Goal: Check status: Check status

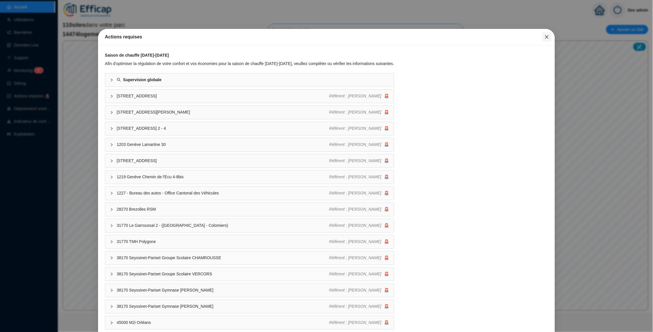
click at [549, 38] on icon "close" at bounding box center [547, 37] width 5 height 5
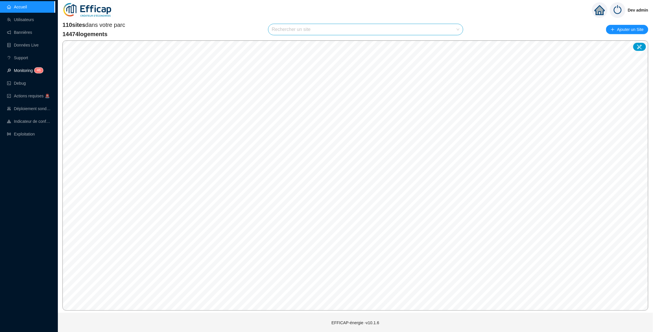
click at [28, 73] on link "Monitoring 4 6" at bounding box center [24, 70] width 34 height 5
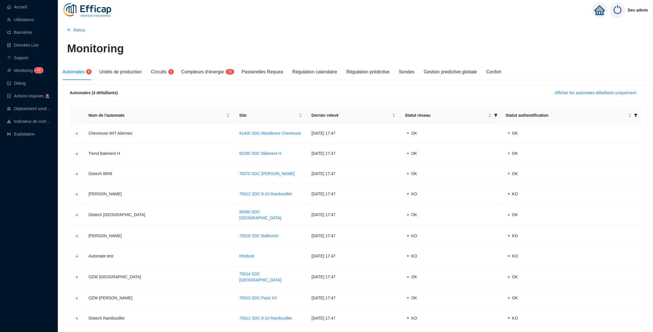
click at [295, 74] on div "Automates 6 Unités de production Circuits 6 Compteurs d'énergie 3 4 Passerelles…" at bounding box center [281, 72] width 439 height 16
click at [278, 72] on span "Passerelles Requea" at bounding box center [262, 71] width 41 height 5
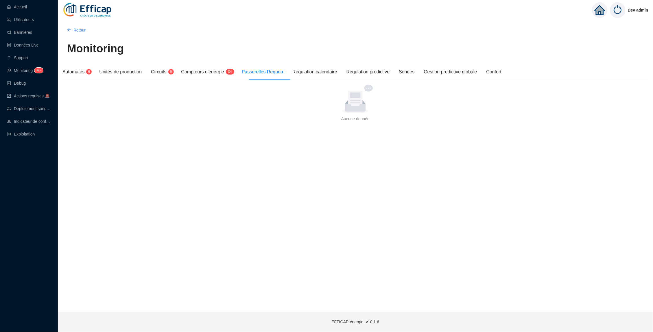
click at [266, 72] on span "Passerelles Requea" at bounding box center [262, 71] width 41 height 5
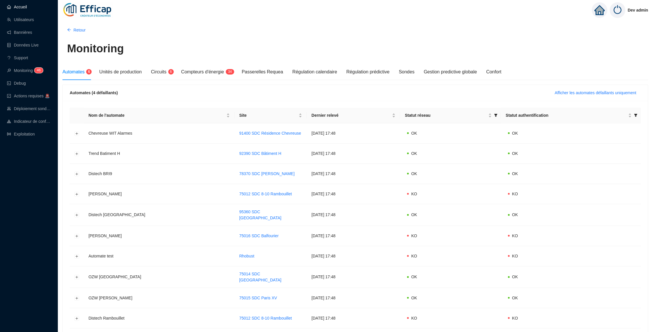
click at [25, 7] on link "Accueil" at bounding box center [17, 7] width 20 height 5
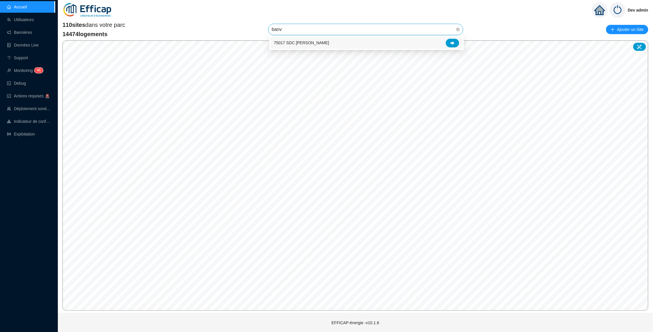
type input "banvi"
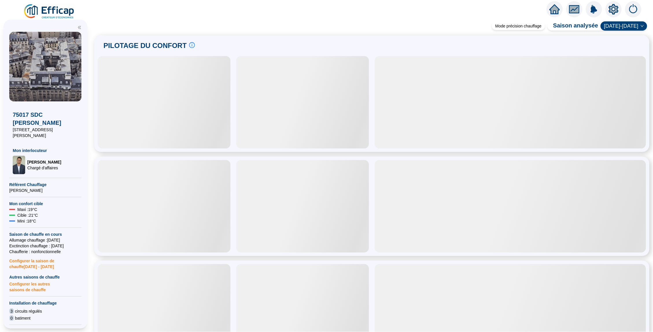
click at [193, 144] on div at bounding box center [164, 102] width 133 height 93
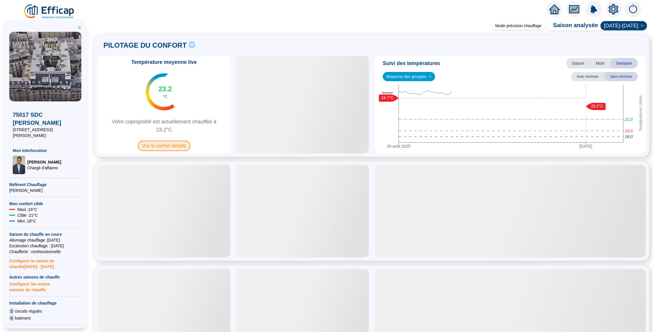
click at [181, 143] on span "Voir le confort détaillé" at bounding box center [164, 146] width 52 height 10
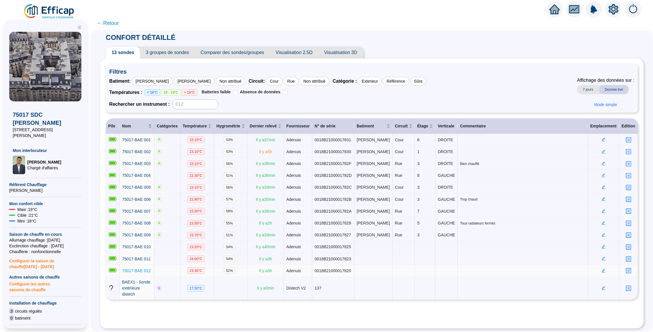
scroll to position [19, 0]
click at [554, 16] on span "← Retour" at bounding box center [372, 23] width 562 height 14
click at [554, 10] on icon "home" at bounding box center [555, 9] width 10 height 10
